Goal: Task Accomplishment & Management: Use online tool/utility

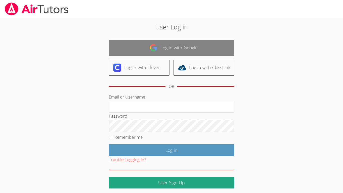
click at [153, 51] on img at bounding box center [153, 48] width 8 height 8
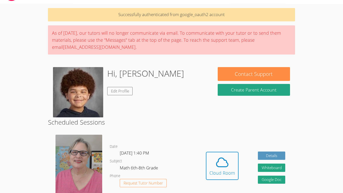
scroll to position [15, 0]
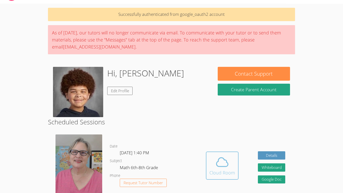
click at [212, 161] on span at bounding box center [222, 162] width 26 height 14
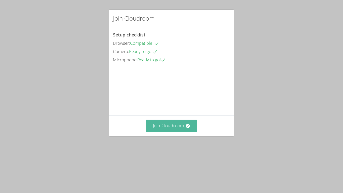
click at [166, 132] on button "Join Cloudroom" at bounding box center [171, 126] width 51 height 12
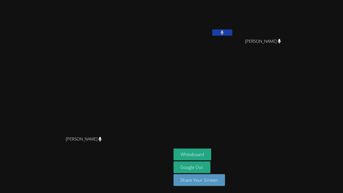
click at [295, 24] on video at bounding box center [265, 19] width 60 height 34
click at [211, 155] on button "Whiteboard" at bounding box center [193, 154] width 38 height 12
click at [123, 39] on video at bounding box center [85, 86] width 75 height 94
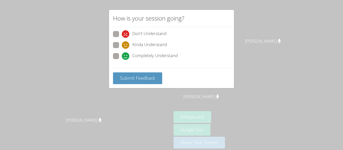
click at [166, 56] on span "Completely Understand" at bounding box center [154, 56] width 45 height 8
click at [126, 56] on input "Completely Understand" at bounding box center [124, 55] width 4 height 4
radio input "true"
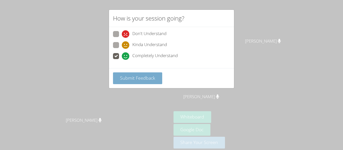
click at [159, 81] on button "Submit Feedback" at bounding box center [137, 79] width 49 height 12
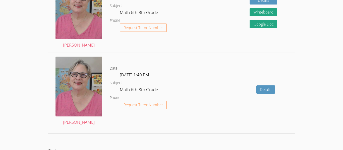
scroll to position [776, 0]
